Goal: Information Seeking & Learning: Understand process/instructions

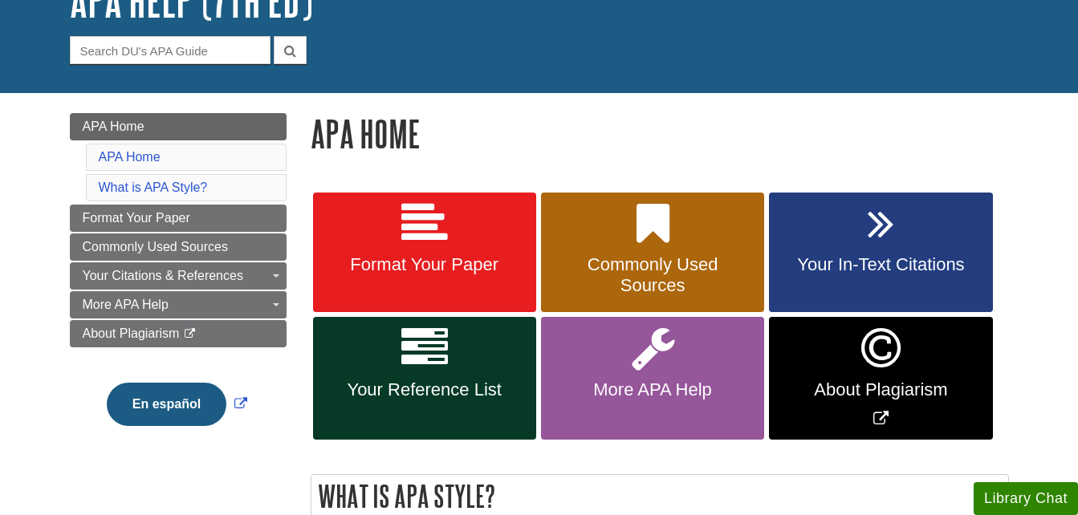
scroll to position [134, 0]
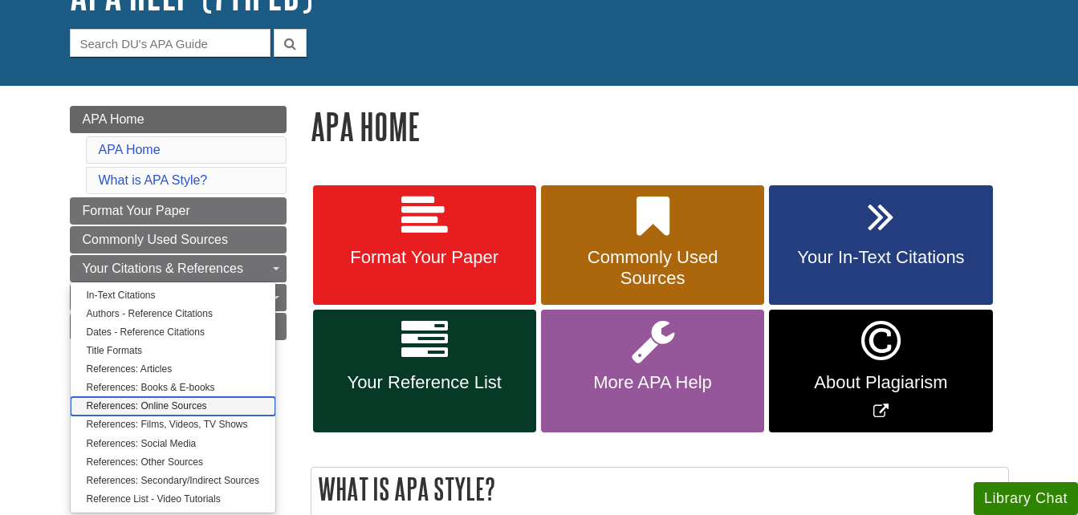
click at [190, 403] on link "References: Online Sources" at bounding box center [173, 406] width 205 height 18
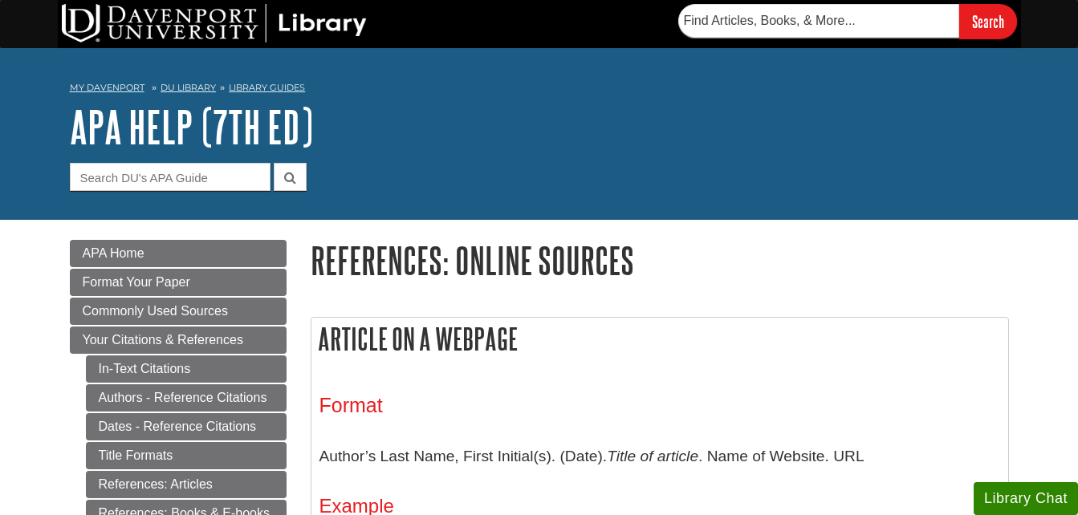
drag, startPoint x: 1081, startPoint y: 26, endPoint x: 696, endPoint y: 142, distance: 402.1
click at [696, 142] on h1 "APA Help (7th Ed)" at bounding box center [539, 127] width 939 height 48
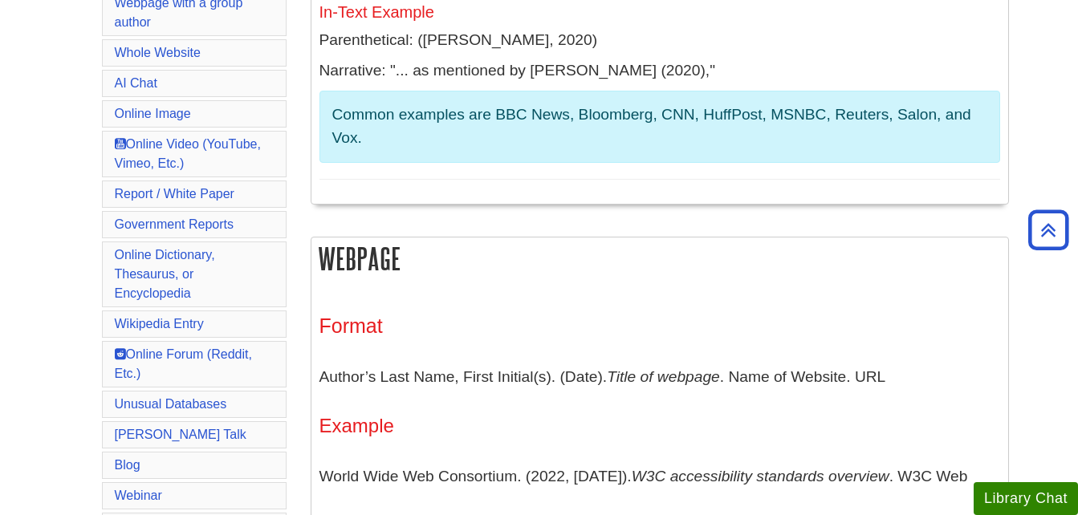
scroll to position [695, 0]
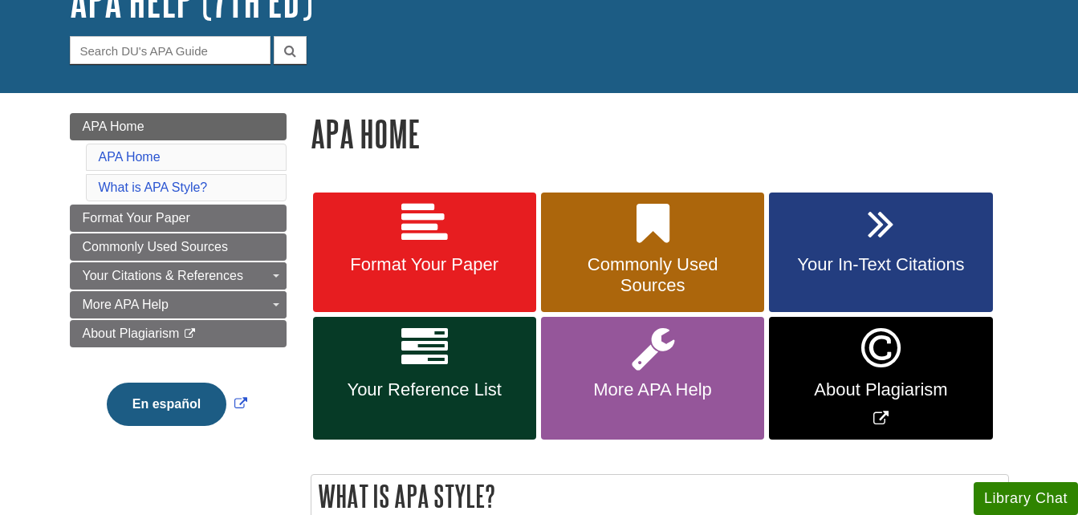
scroll to position [155, 0]
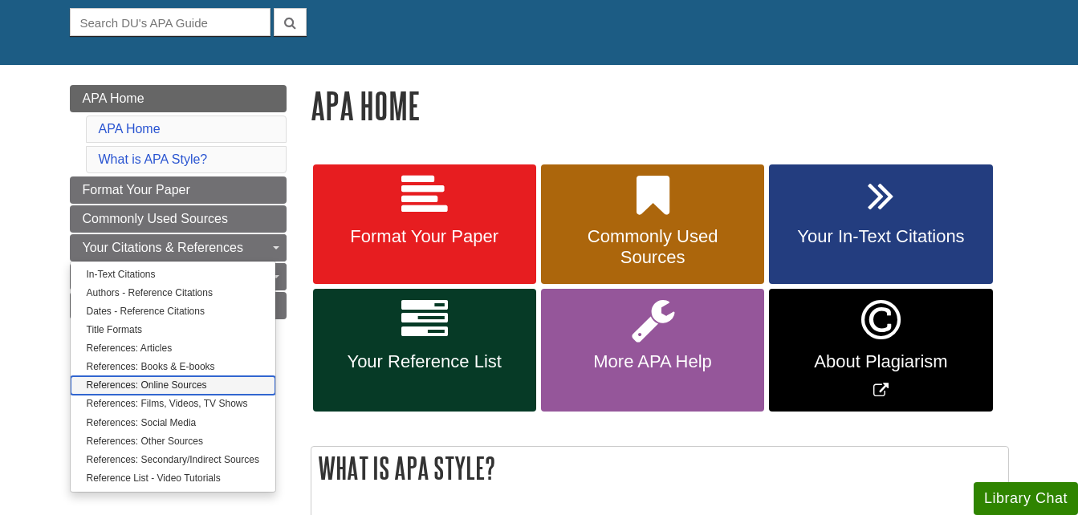
click at [198, 383] on link "References: Online Sources" at bounding box center [173, 385] width 205 height 18
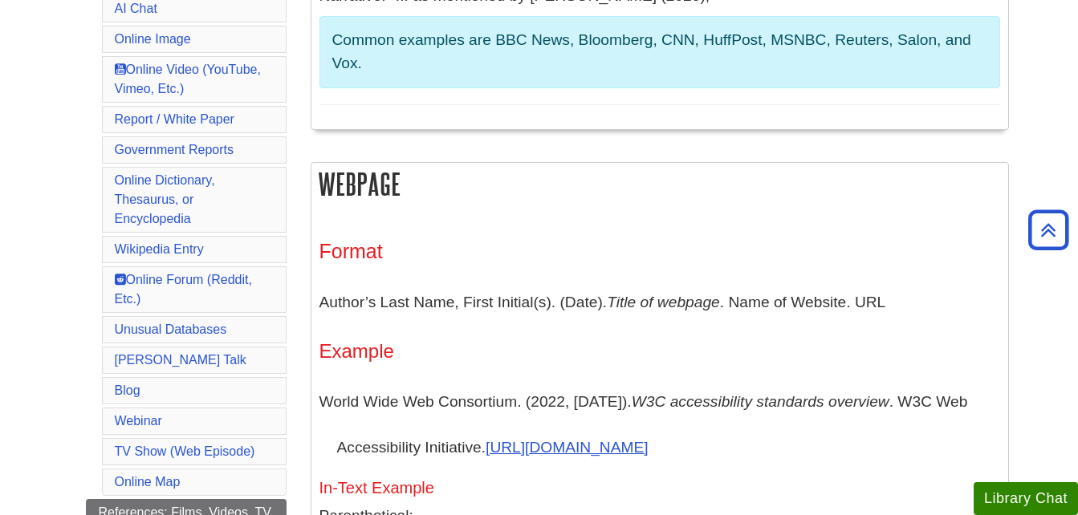
scroll to position [737, 0]
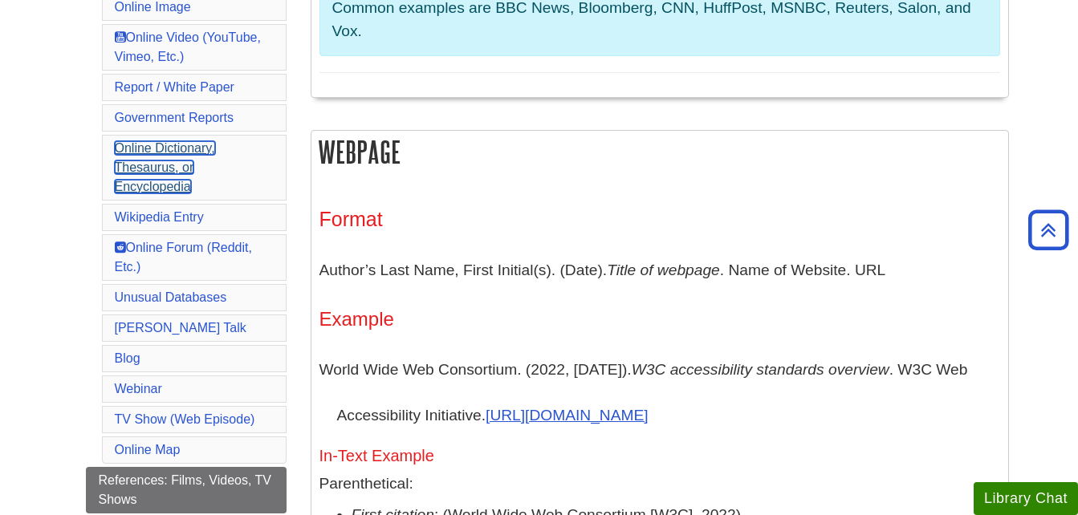
click at [196, 154] on link "Online Dictionary, Thesaurus, or Encyclopedia" at bounding box center [165, 167] width 100 height 52
